Goal: Transaction & Acquisition: Purchase product/service

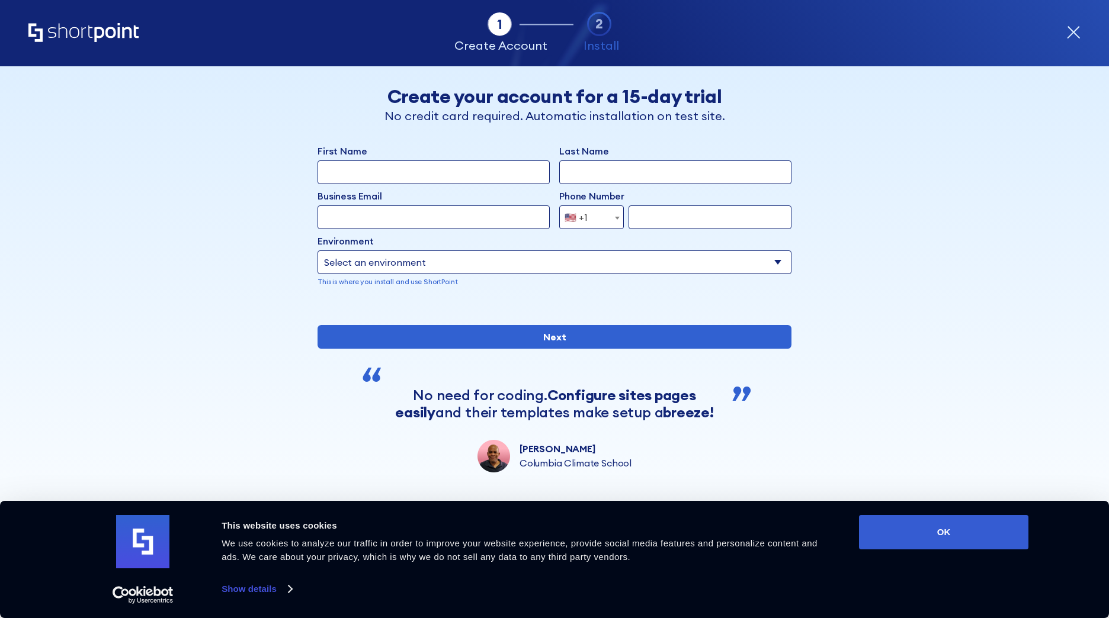
scroll to position [24, 0]
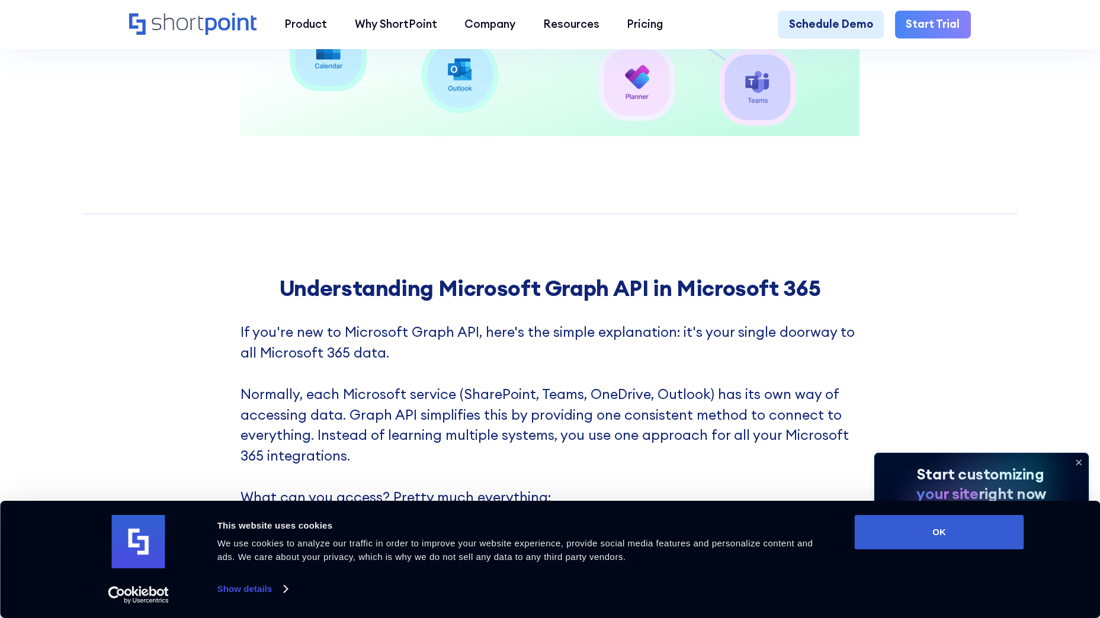
scroll to position [1422, 0]
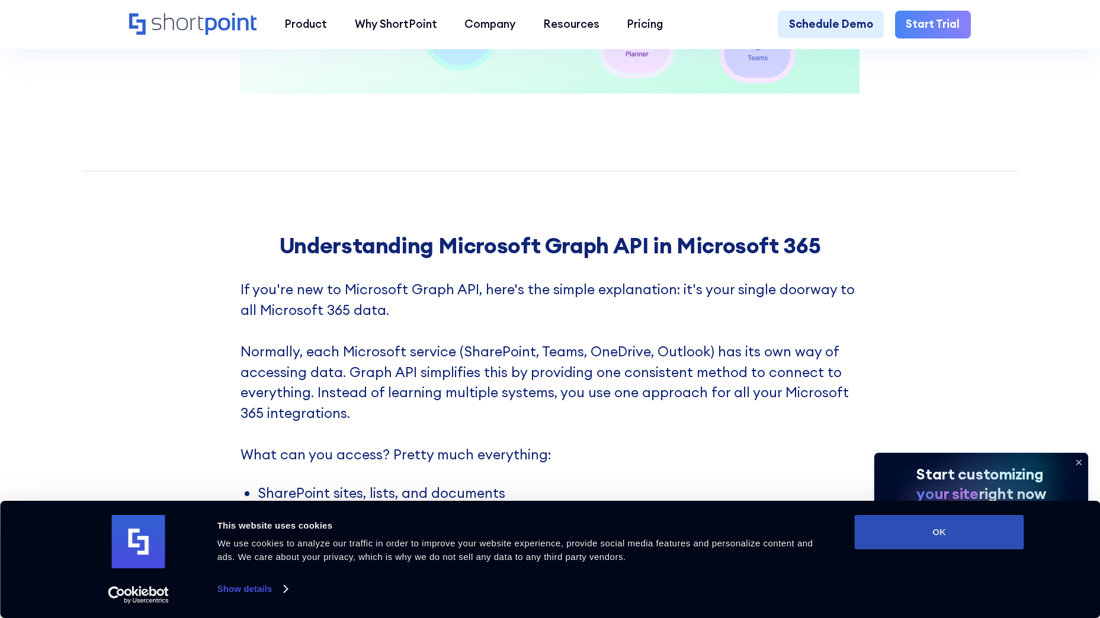
click at [892, 537] on button "OK" at bounding box center [939, 532] width 169 height 34
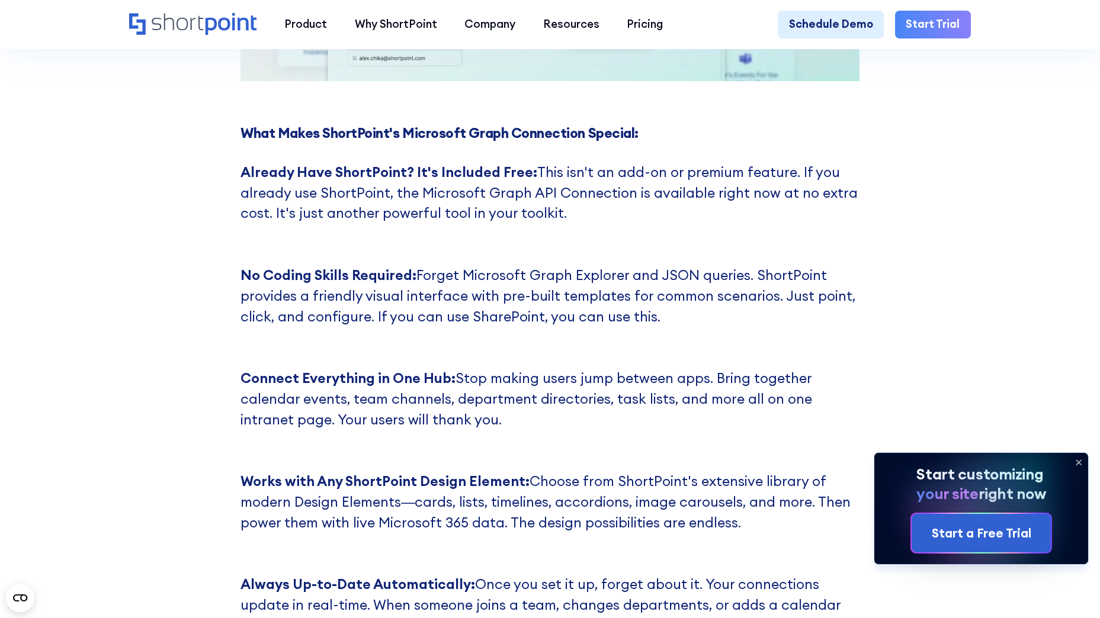
scroll to position [3732, 0]
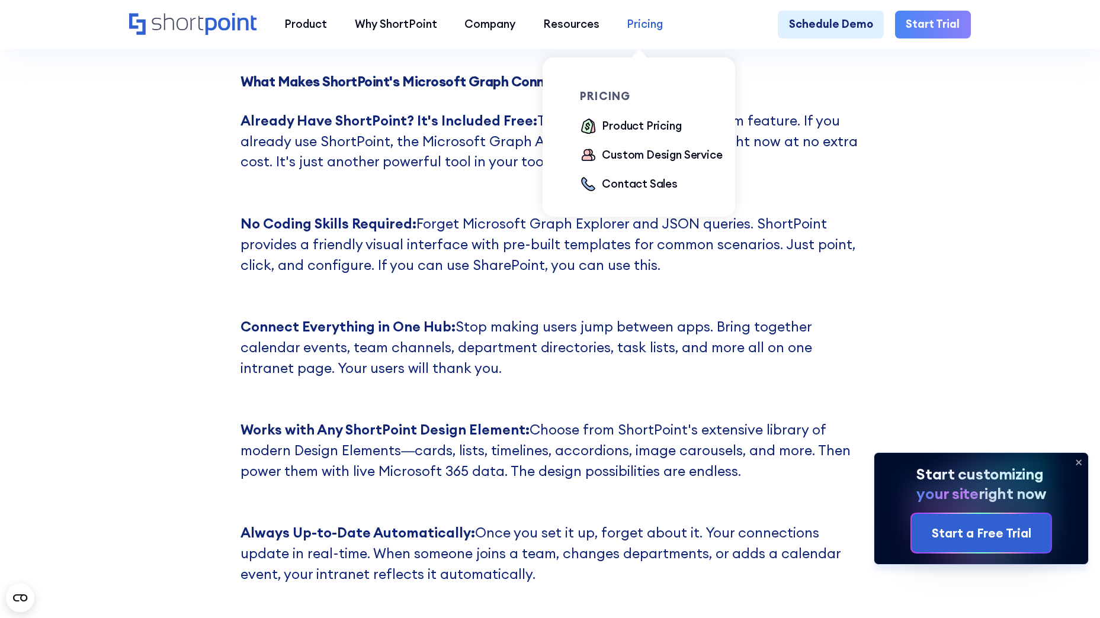
click at [645, 31] on div "Pricing" at bounding box center [645, 24] width 36 height 17
click at [652, 125] on div "Product Pricing" at bounding box center [641, 126] width 79 height 17
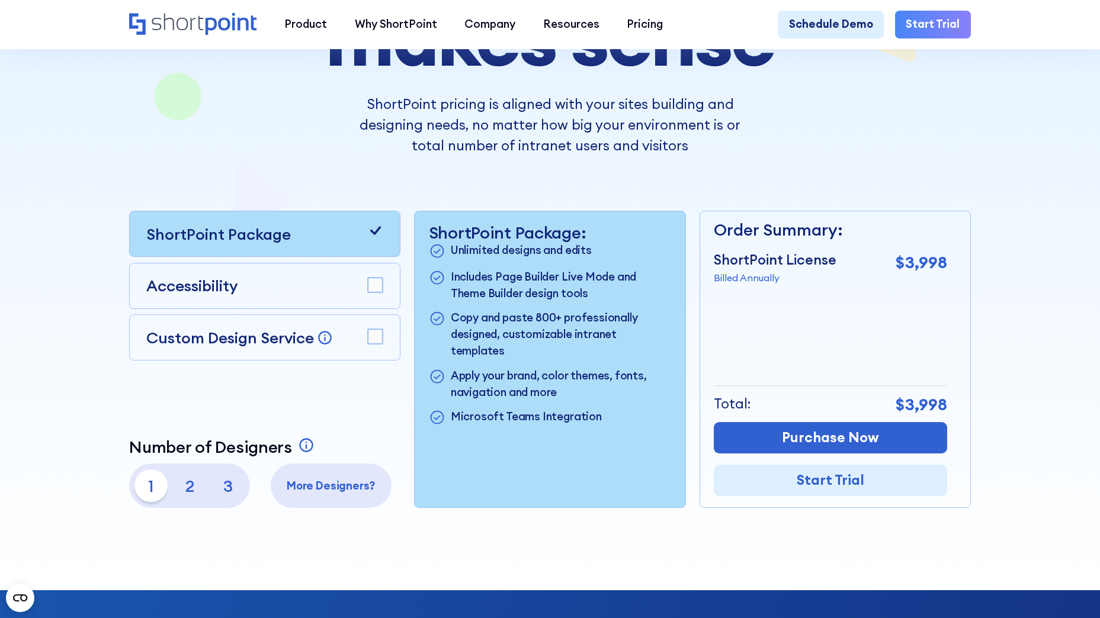
scroll to position [296, 0]
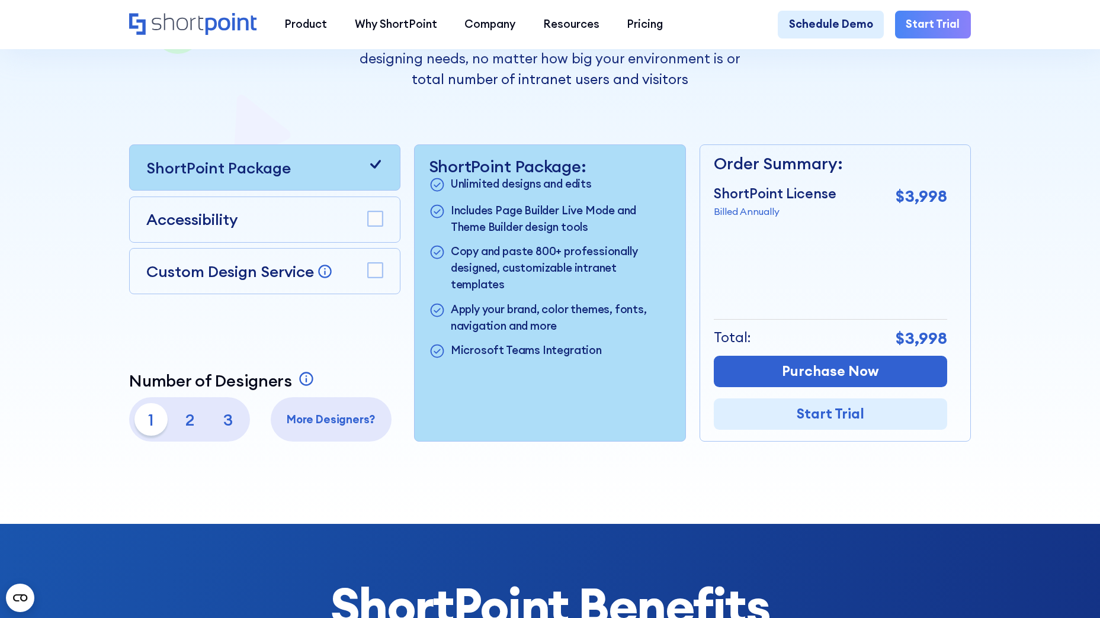
click at [183, 420] on p "2" at bounding box center [189, 419] width 33 height 33
click at [222, 432] on p "3" at bounding box center [227, 419] width 33 height 33
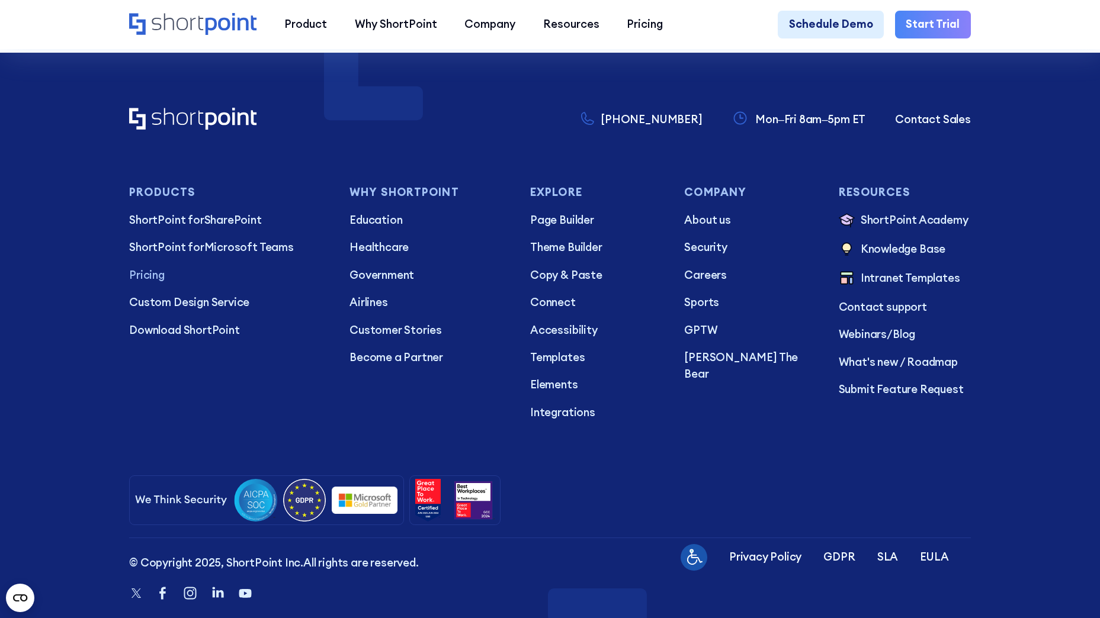
scroll to position [3408, 0]
